Goal: Submit feedback/report problem: Submit feedback/report problem

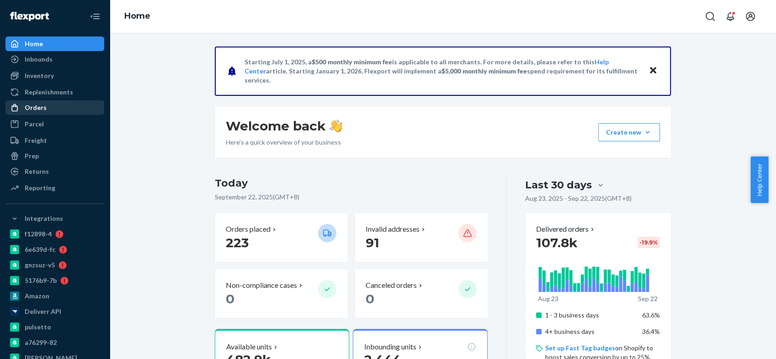
click at [20, 110] on div at bounding box center [17, 107] width 15 height 9
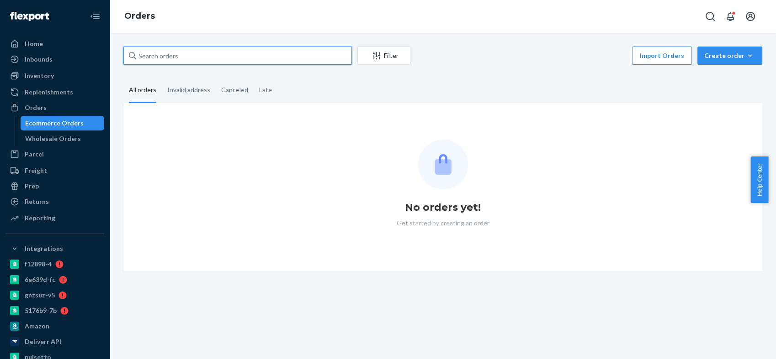
click at [186, 51] on input "text" at bounding box center [237, 56] width 228 height 18
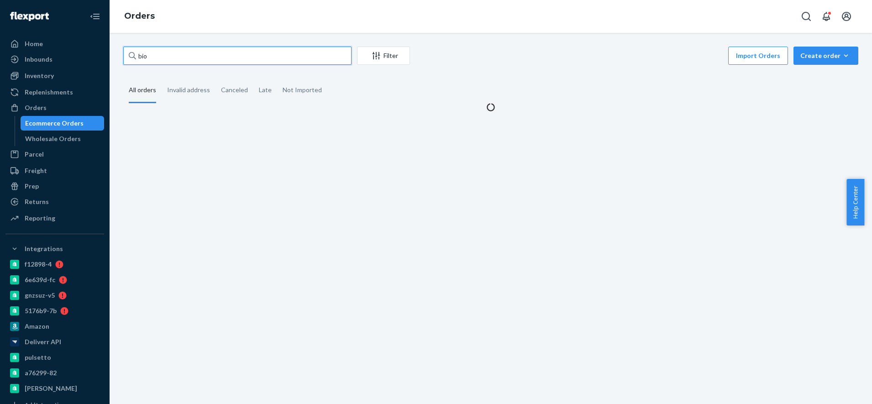
paste input "2448383"
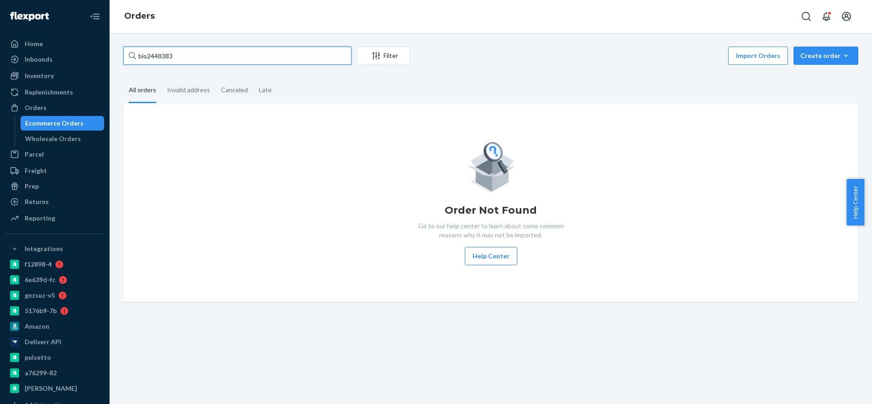
click at [146, 58] on input "bio2448383" at bounding box center [237, 56] width 228 height 18
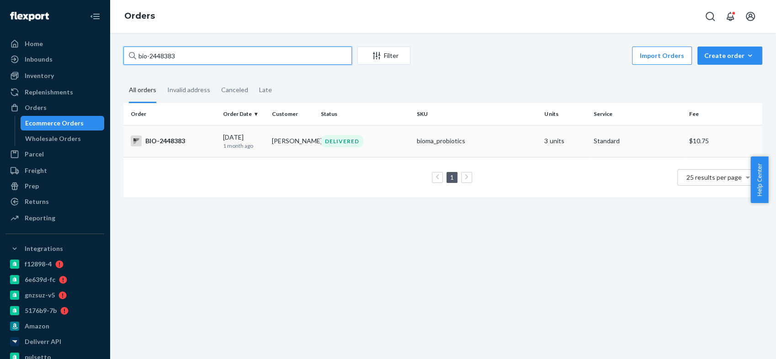
type input "bio-2448383"
click at [168, 143] on div "BIO-2448383" at bounding box center [173, 141] width 85 height 11
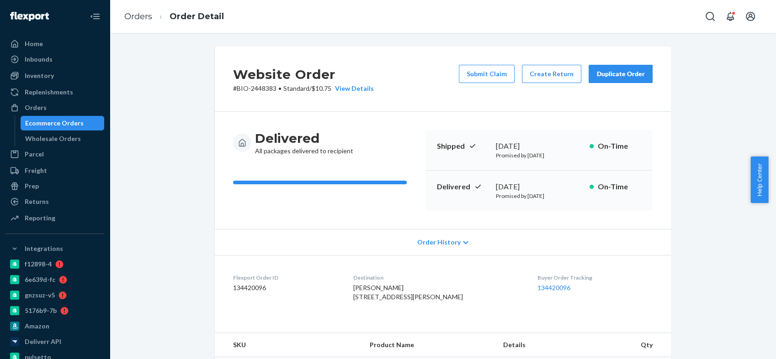
scroll to position [203, 0]
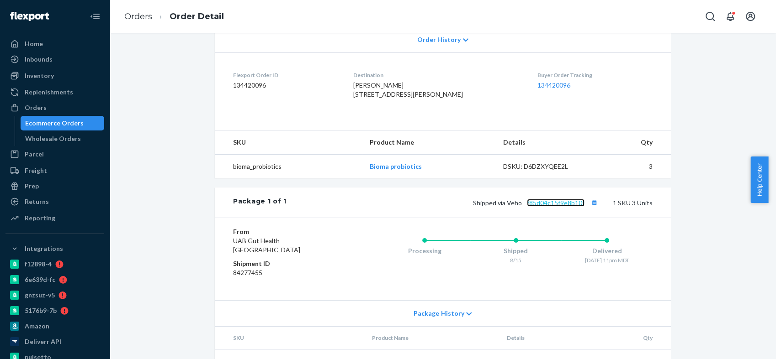
click at [557, 207] on link "f85d04c15f9e8b10f" at bounding box center [556, 203] width 58 height 8
click at [62, 101] on div "Orders" at bounding box center [54, 107] width 97 height 13
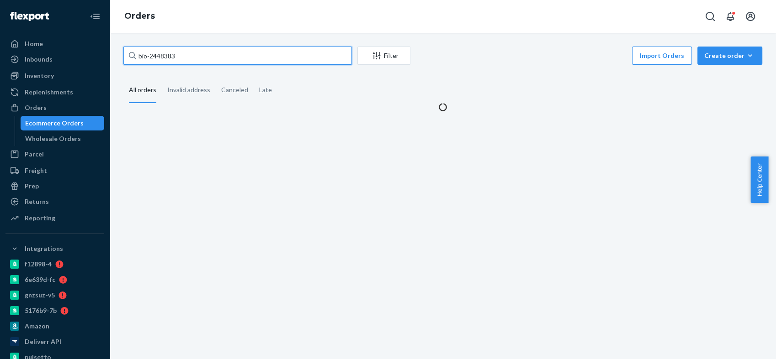
click at [170, 58] on input "bio-2448383" at bounding box center [237, 56] width 228 height 18
click at [170, 57] on input "bio-2448383" at bounding box center [237, 56] width 228 height 18
paste input "397891"
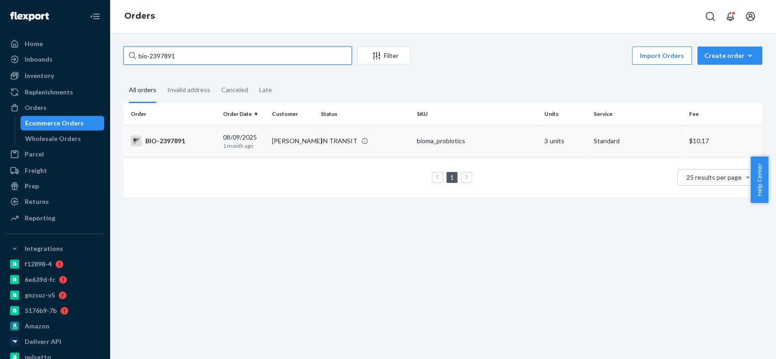
type input "bio-2397891"
click at [159, 141] on div "BIO-2397891" at bounding box center [173, 141] width 85 height 11
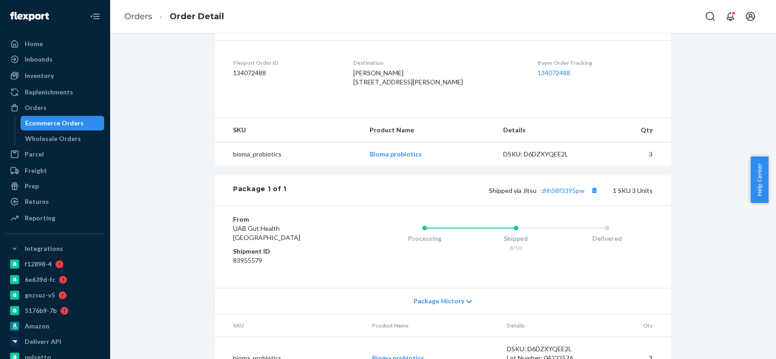
scroll to position [253, 0]
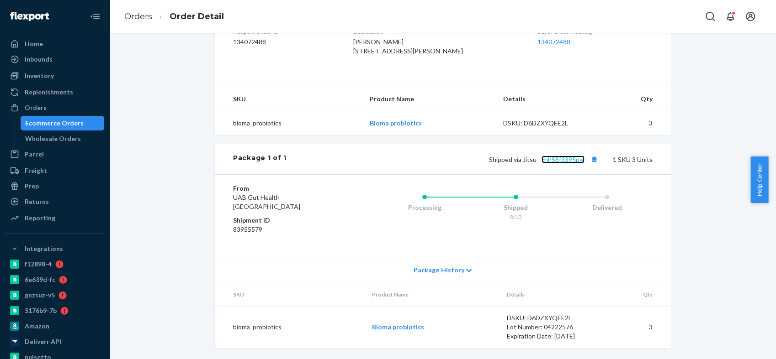
click at [558, 164] on link "zhh58f3395pw" at bounding box center [562, 160] width 43 height 8
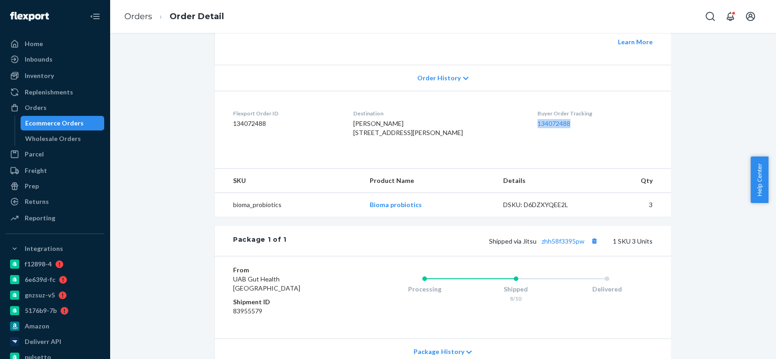
drag, startPoint x: 553, startPoint y: 150, endPoint x: 522, endPoint y: 148, distance: 30.7
click at [522, 148] on dl "Flexport Order ID 134072488 Destination Therese Jacinto 3901 Fleetwood Dr San B…" at bounding box center [443, 125] width 456 height 69
copy link "134072488"
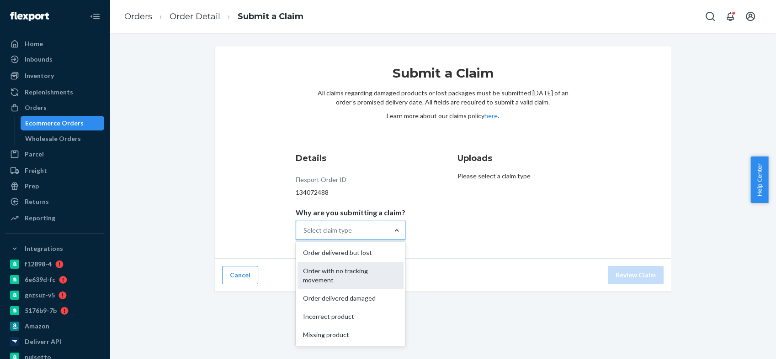
click at [354, 270] on div "Order with no tracking movement" at bounding box center [350, 275] width 106 height 27
click at [304, 235] on input "Why are you submitting a claim? option Order with no tracking movement focused,…" at bounding box center [303, 230] width 1 height 9
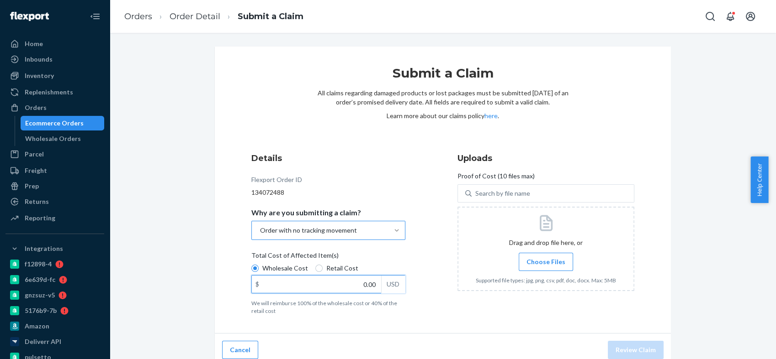
click at [364, 282] on input "0.00" at bounding box center [316, 284] width 129 height 17
type input "69.36"
click at [544, 256] on label "Choose Files" at bounding box center [545, 262] width 54 height 18
click at [545, 257] on input "Choose Files" at bounding box center [545, 262] width 0 height 10
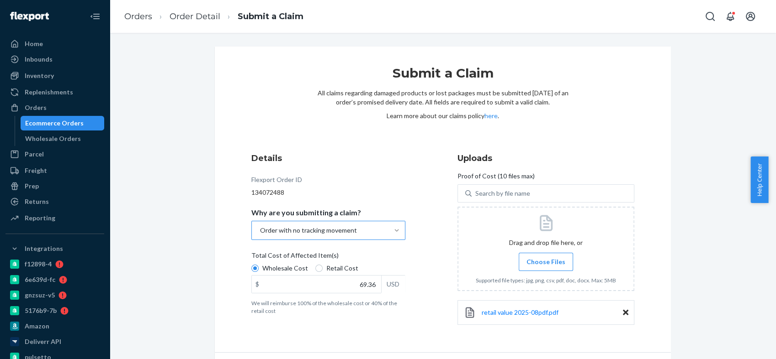
scroll to position [26, 0]
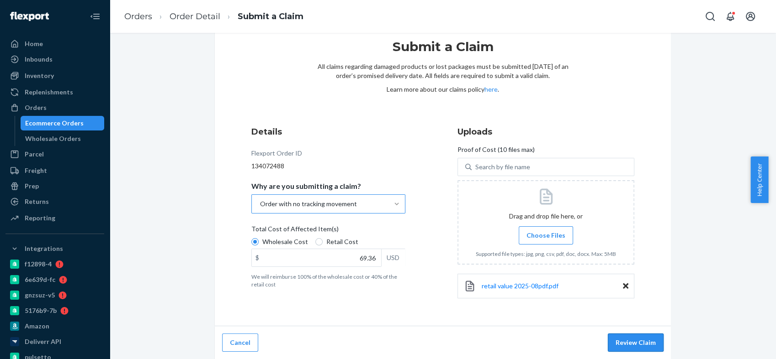
click at [637, 343] on button "Review Claim" at bounding box center [635, 343] width 56 height 18
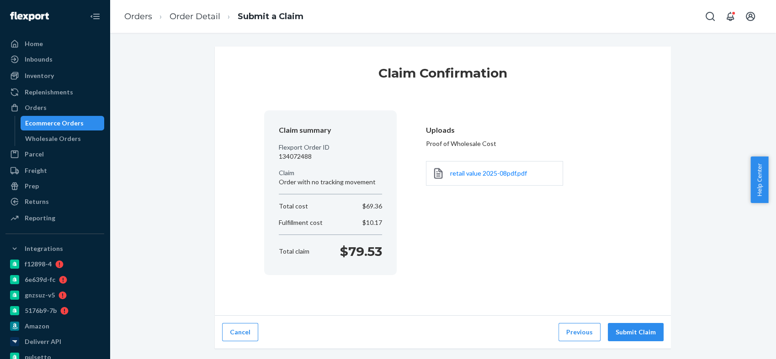
scroll to position [0, 0]
click at [632, 332] on button "Submit Claim" at bounding box center [635, 332] width 56 height 18
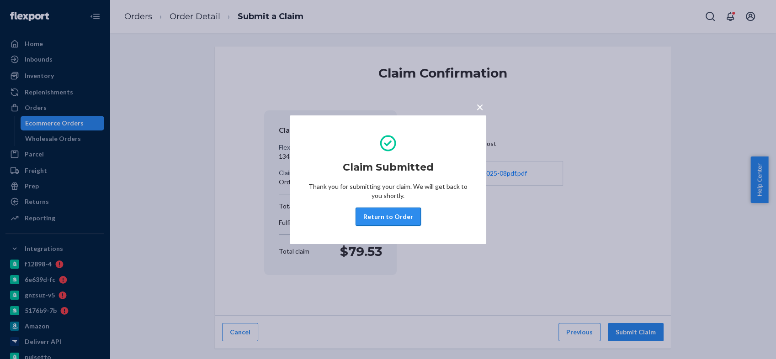
click at [400, 217] on button "Return to Order" at bounding box center [387, 217] width 65 height 18
